Goal: Navigation & Orientation: Find specific page/section

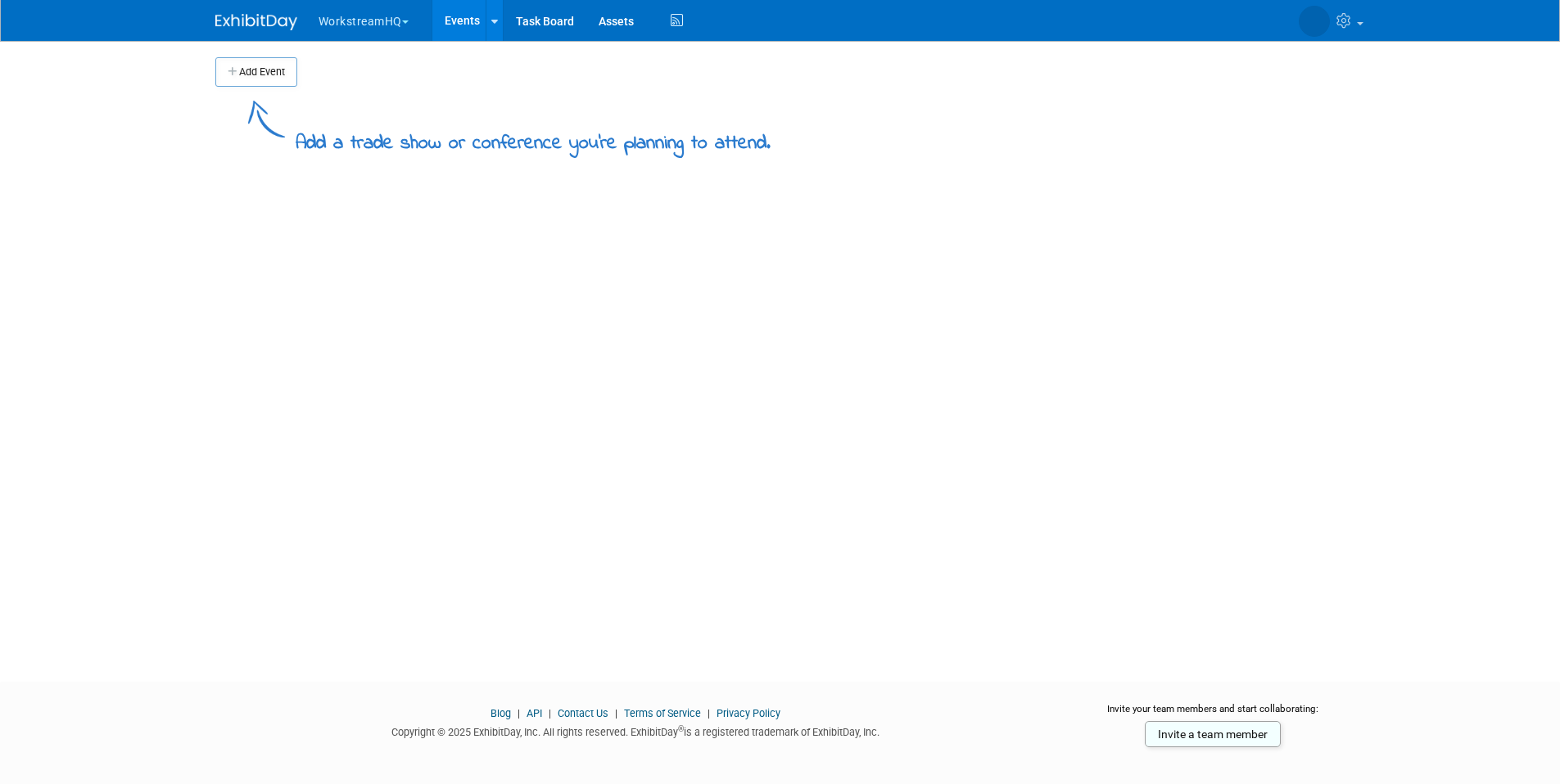
click at [382, 25] on button "WorkstreamHQ" at bounding box center [373, 18] width 112 height 36
click at [364, 75] on link "Workstream" at bounding box center [376, 75] width 118 height 23
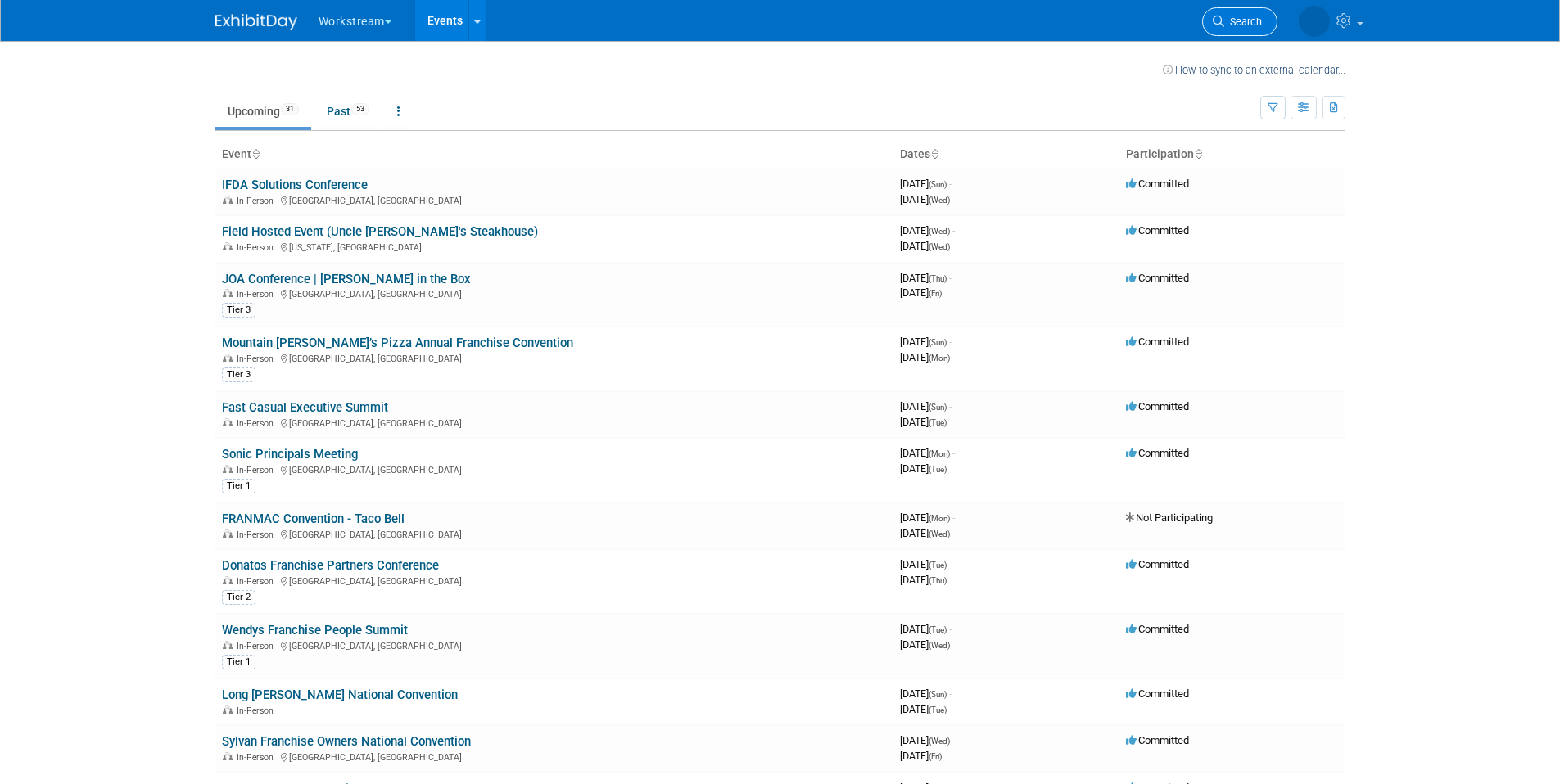
click at [1254, 24] on span "Search" at bounding box center [1243, 21] width 37 height 12
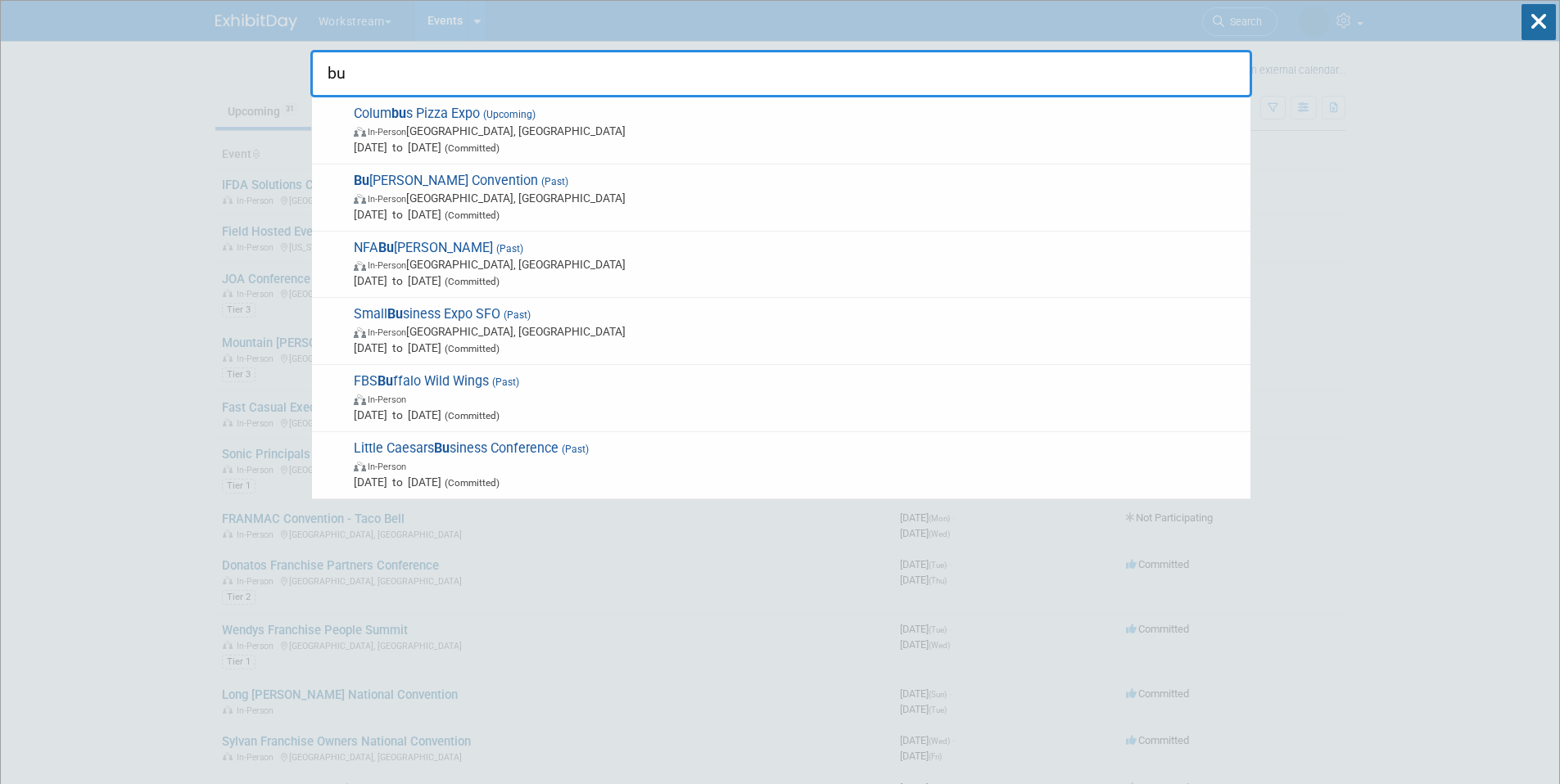
type input "b"
